Goal: Task Accomplishment & Management: Manage account settings

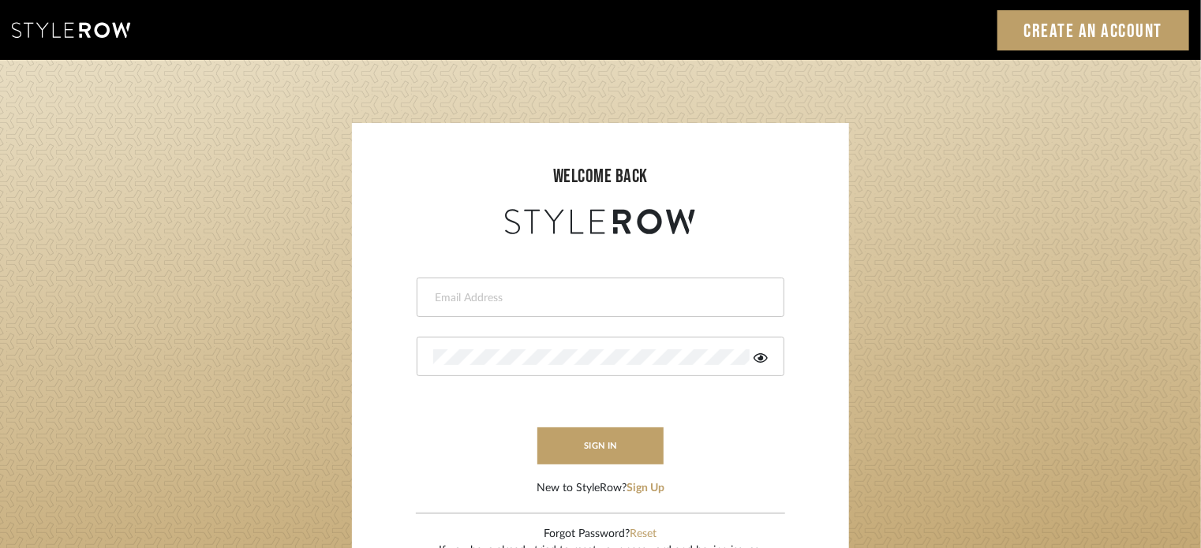
click at [563, 304] on input "email" at bounding box center [598, 298] width 331 height 16
type input "[PERSON_NAME][EMAIL_ADDRESS][DOMAIN_NAME]"
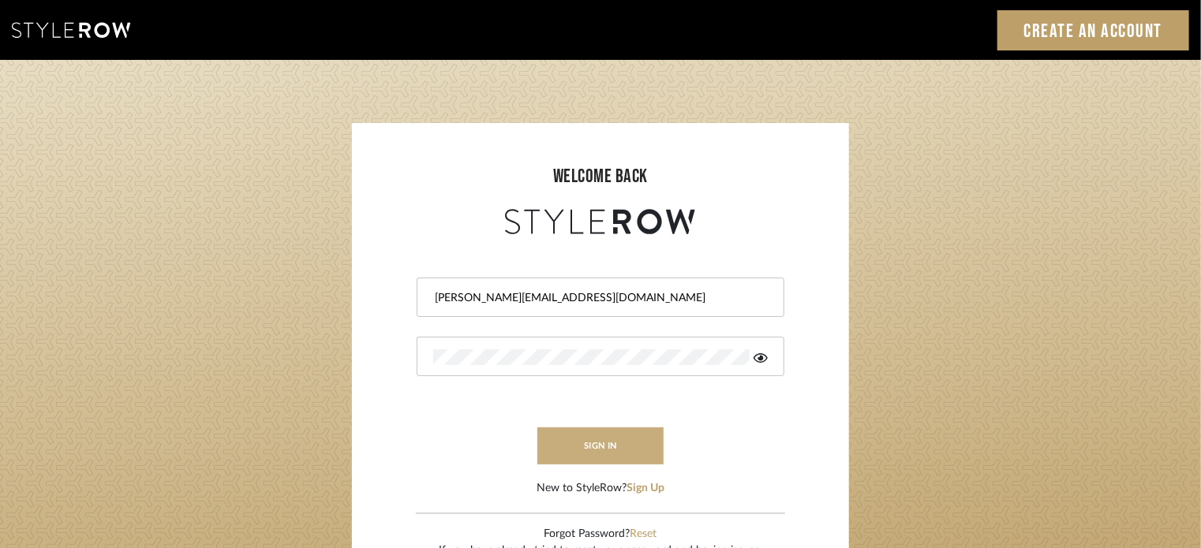
click at [603, 454] on button "sign in" at bounding box center [600, 446] width 126 height 37
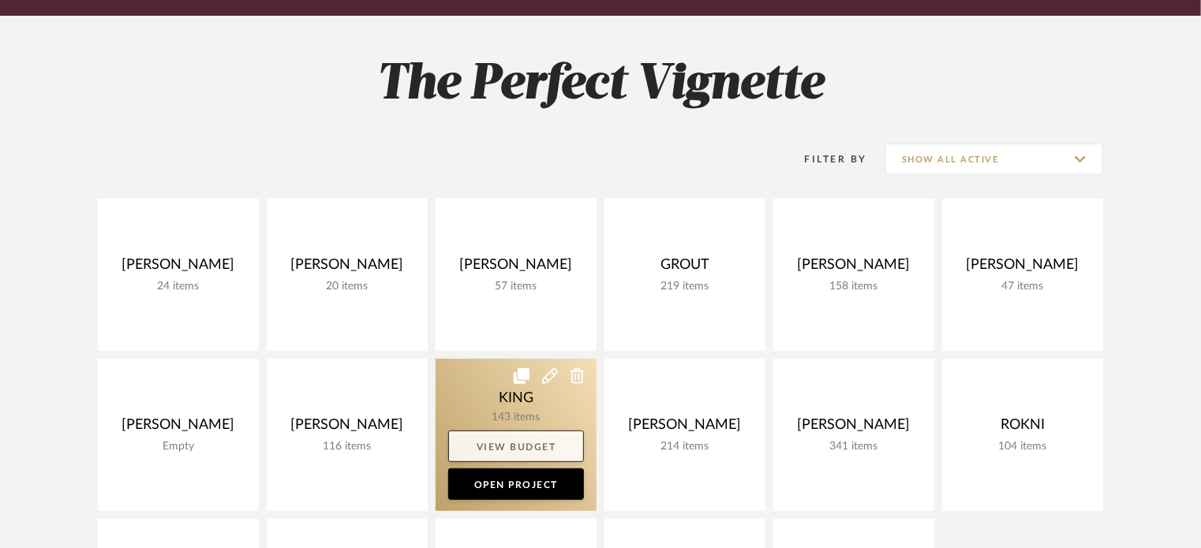
scroll to position [338, 0]
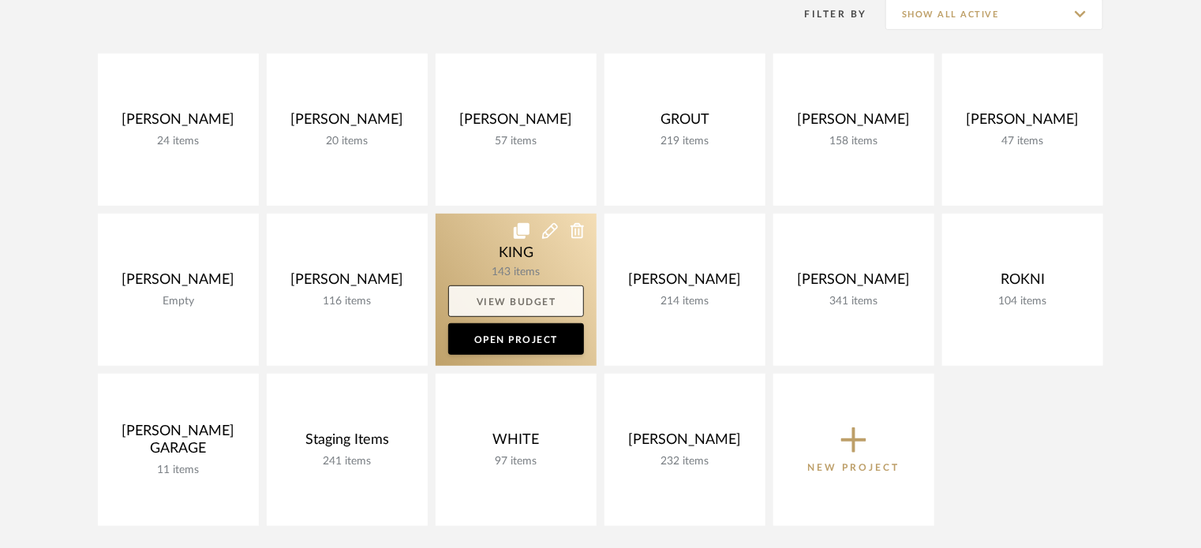
click at [548, 308] on link "View Budget" at bounding box center [516, 302] width 136 height 32
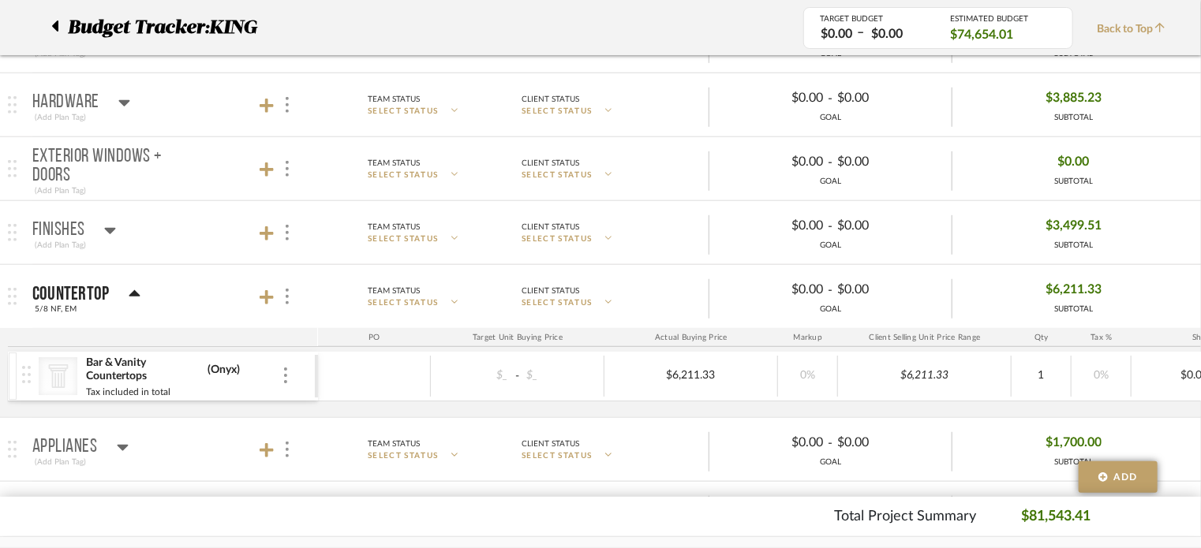
scroll to position [429, 0]
click at [105, 227] on icon at bounding box center [110, 230] width 11 height 6
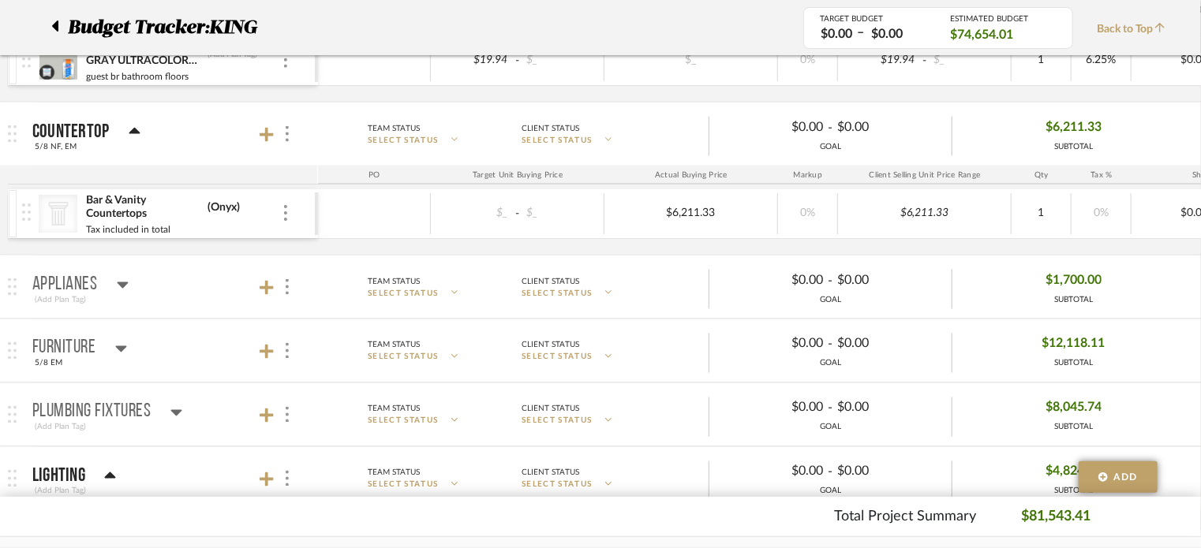
scroll to position [1181, 0]
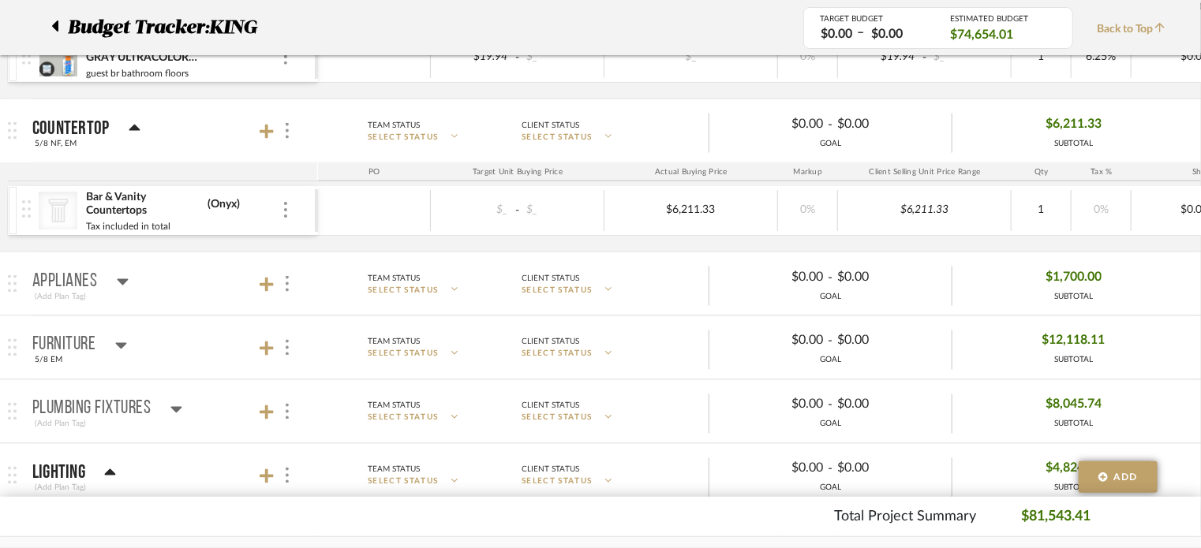
click at [109, 343] on div "Furniture" at bounding box center [79, 345] width 95 height 19
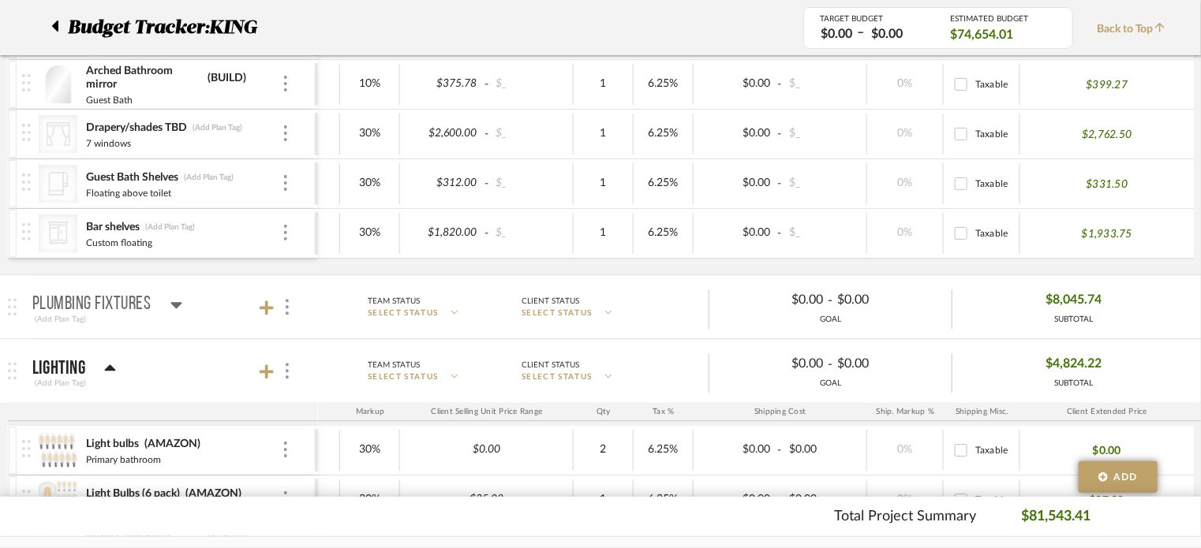
scroll to position [1724, 0]
click at [105, 358] on icon at bounding box center [110, 367] width 12 height 19
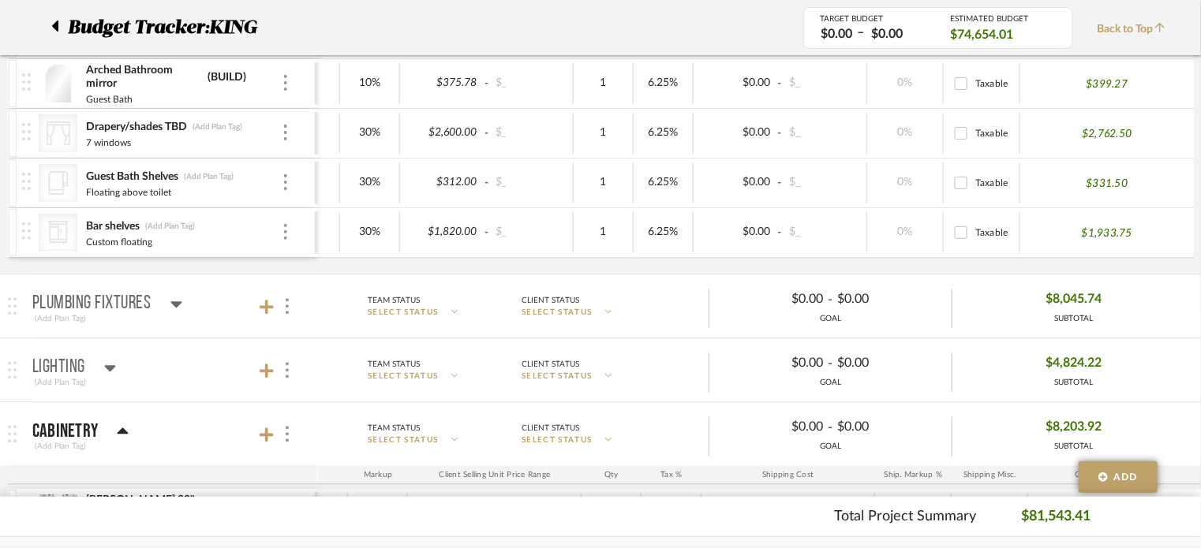
click at [105, 358] on icon at bounding box center [110, 367] width 12 height 19
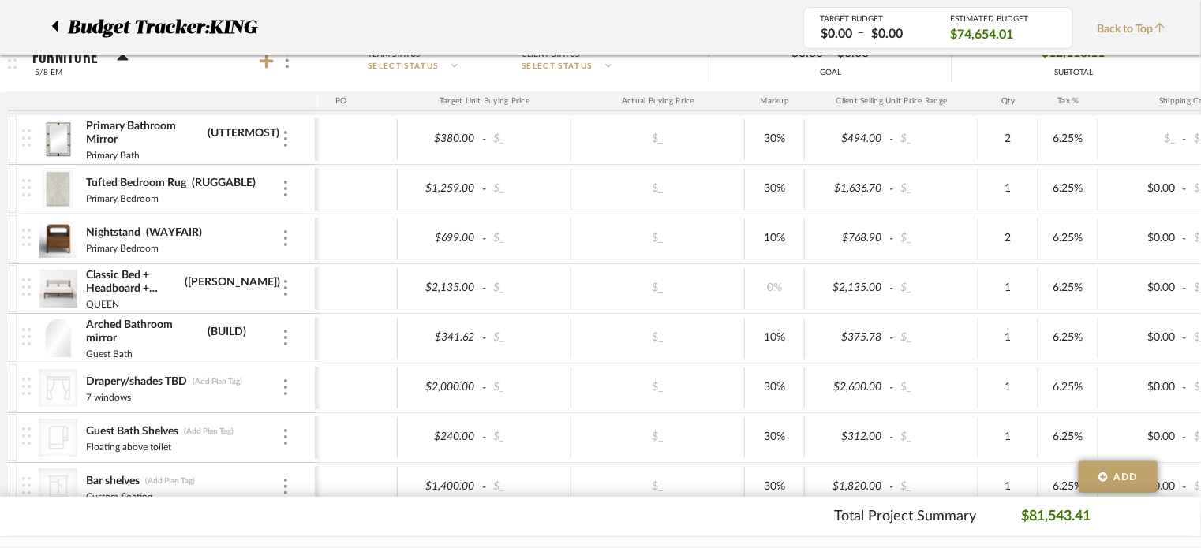
scroll to position [1469, 0]
click at [263, 318] on div "Arched Bathroom mirror (BUILD)" at bounding box center [183, 332] width 197 height 28
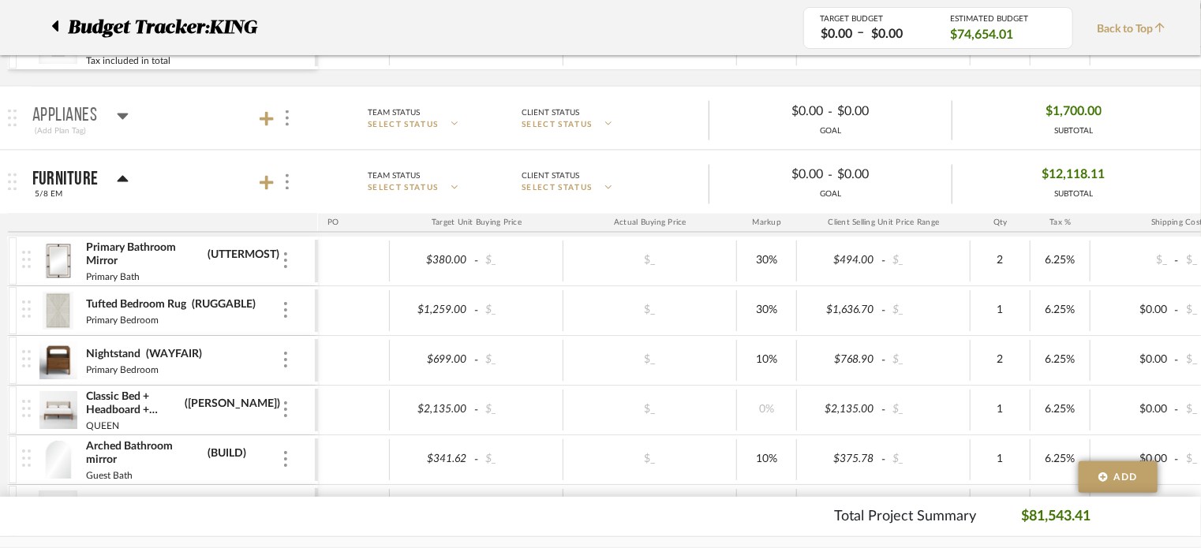
scroll to position [0, 244]
